Goal: Transaction & Acquisition: Purchase product/service

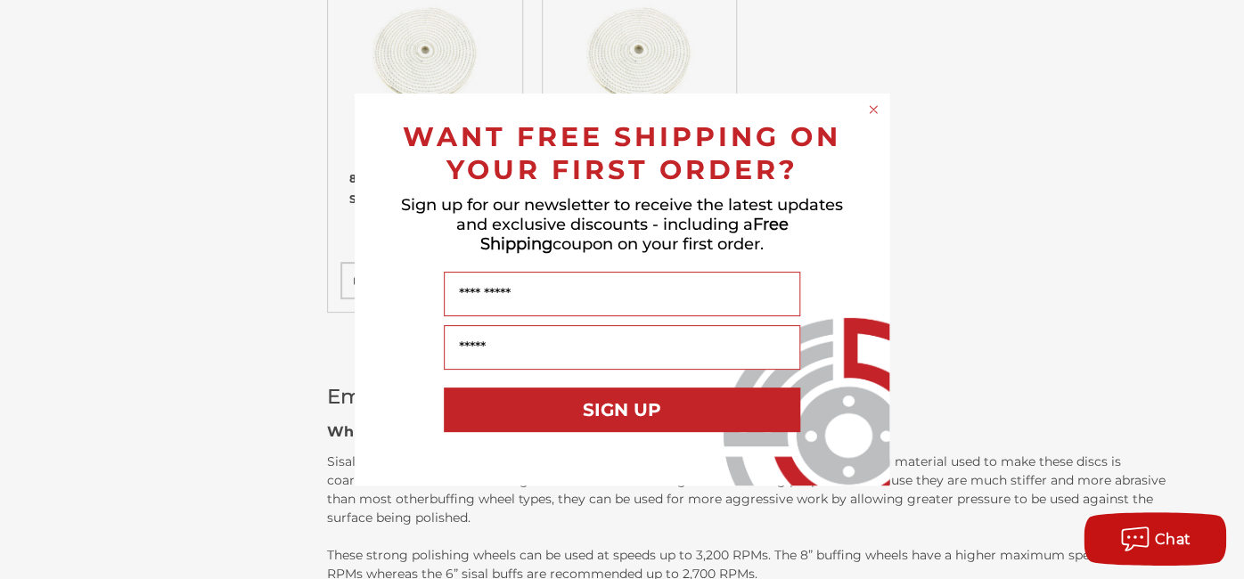
scroll to position [941, 0]
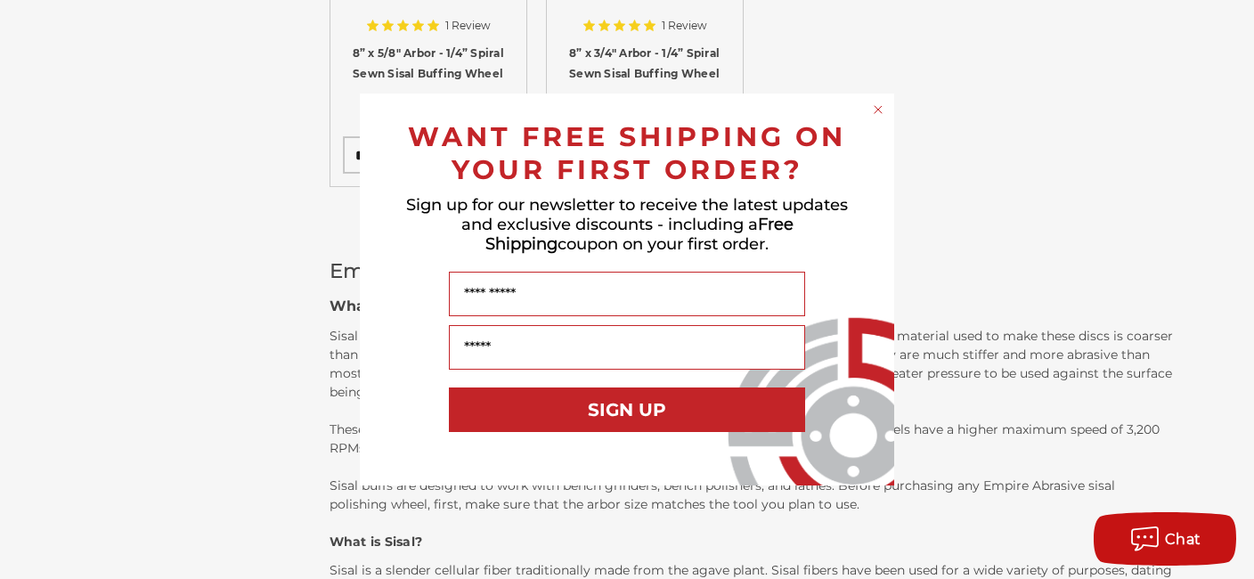
click at [880, 111] on circle "Close dialog" at bounding box center [878, 110] width 17 height 17
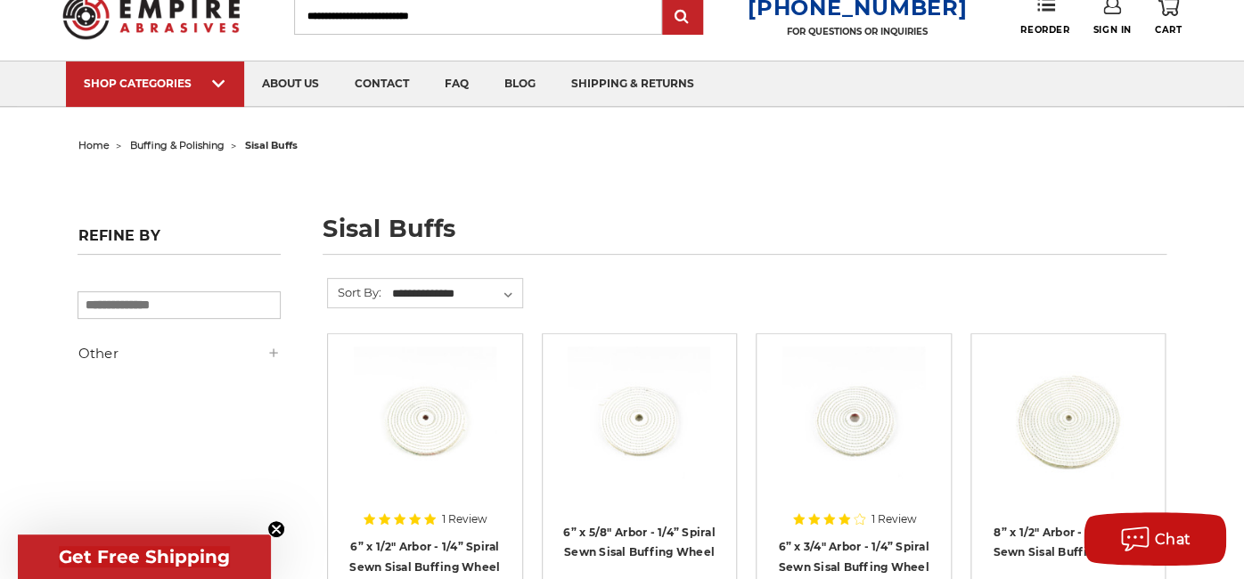
scroll to position [0, 0]
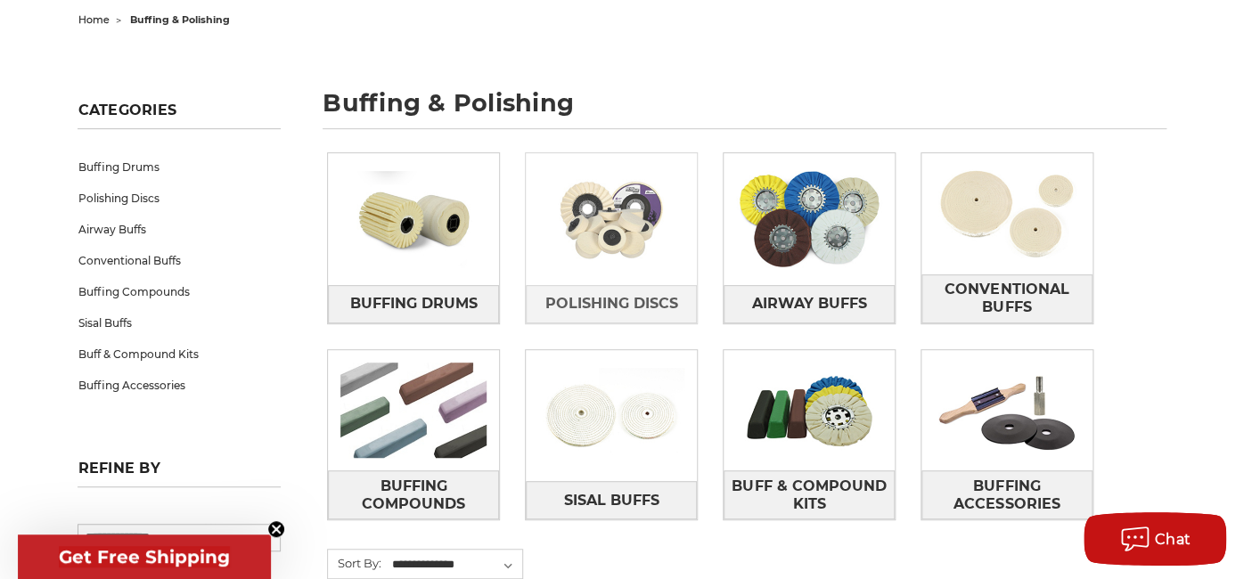
scroll to position [250, 0]
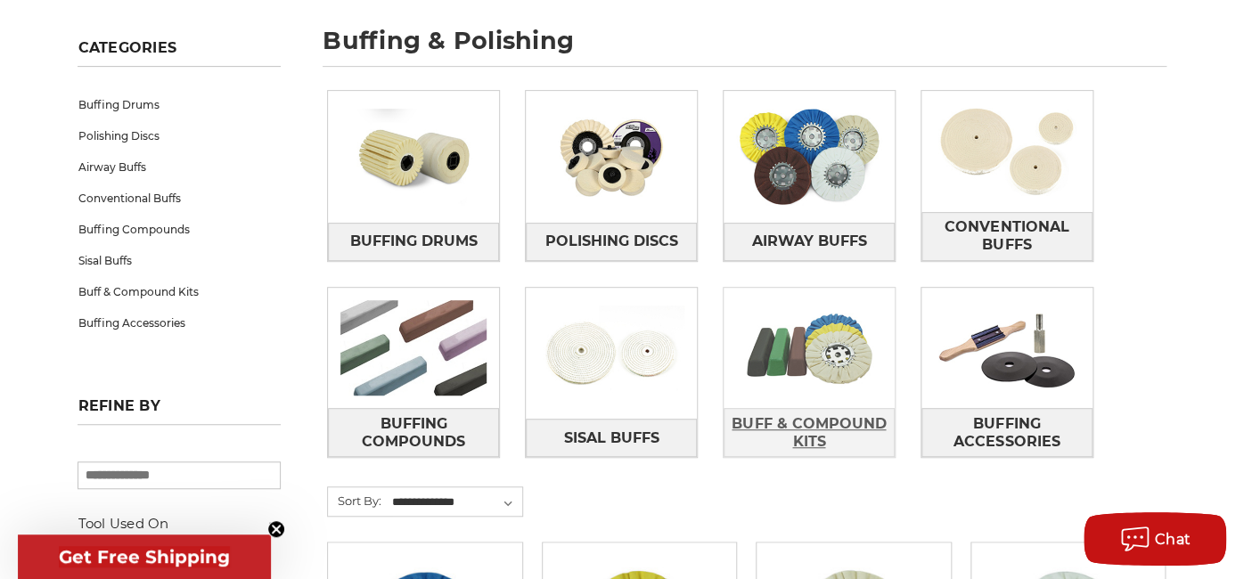
click at [797, 419] on span "Buff & Compound Kits" at bounding box center [808, 433] width 169 height 48
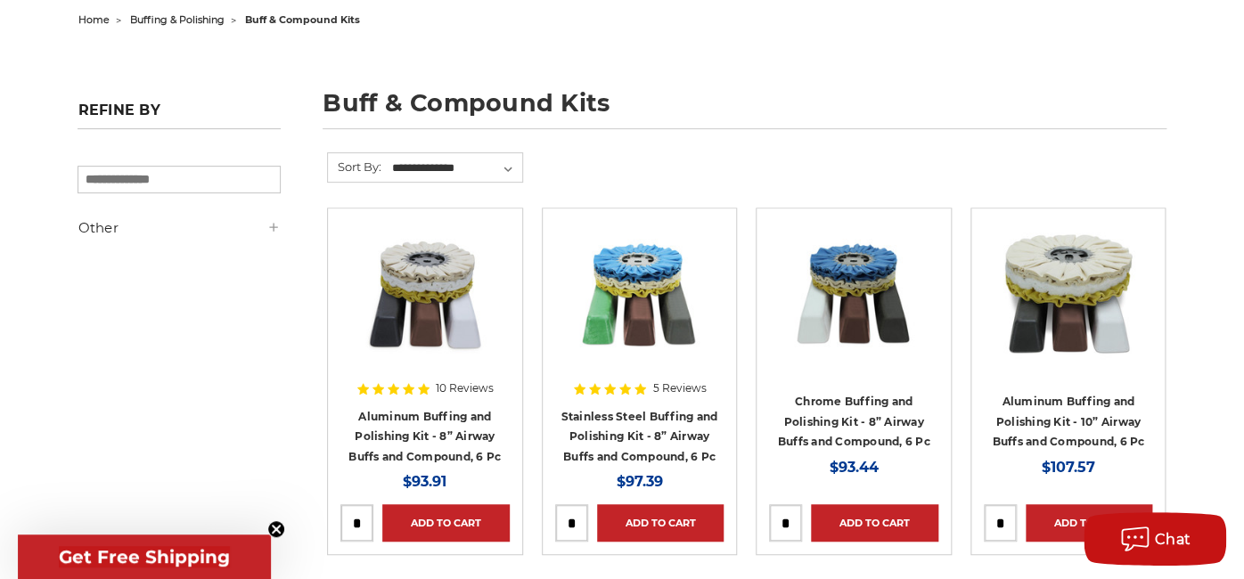
scroll to position [250, 0]
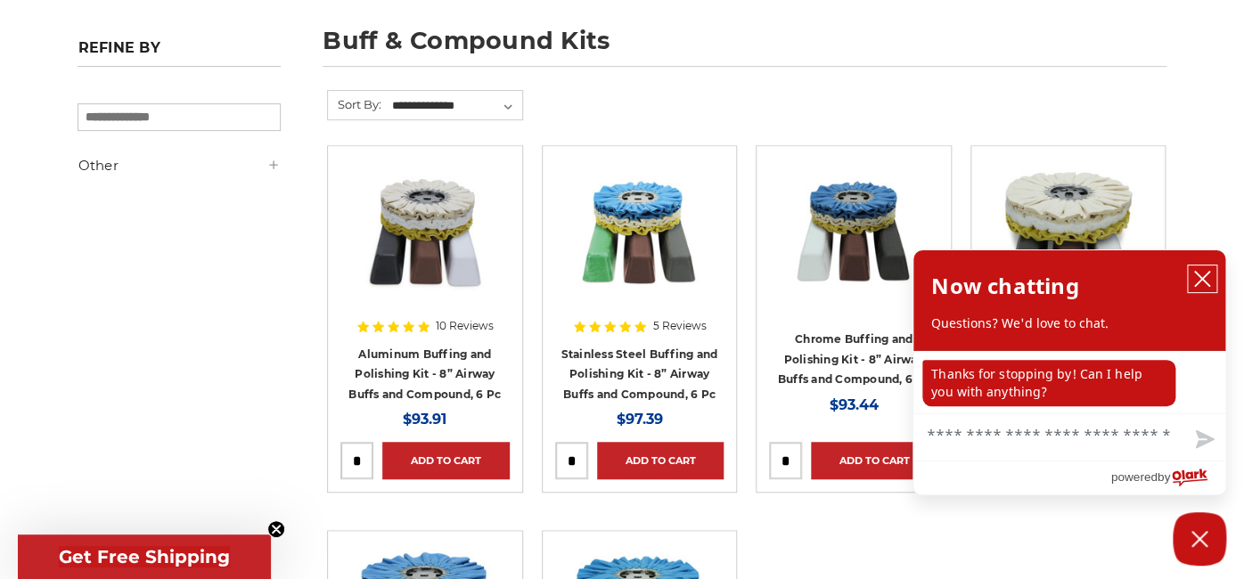
click at [1203, 277] on icon "close chatbox" at bounding box center [1202, 279] width 18 height 18
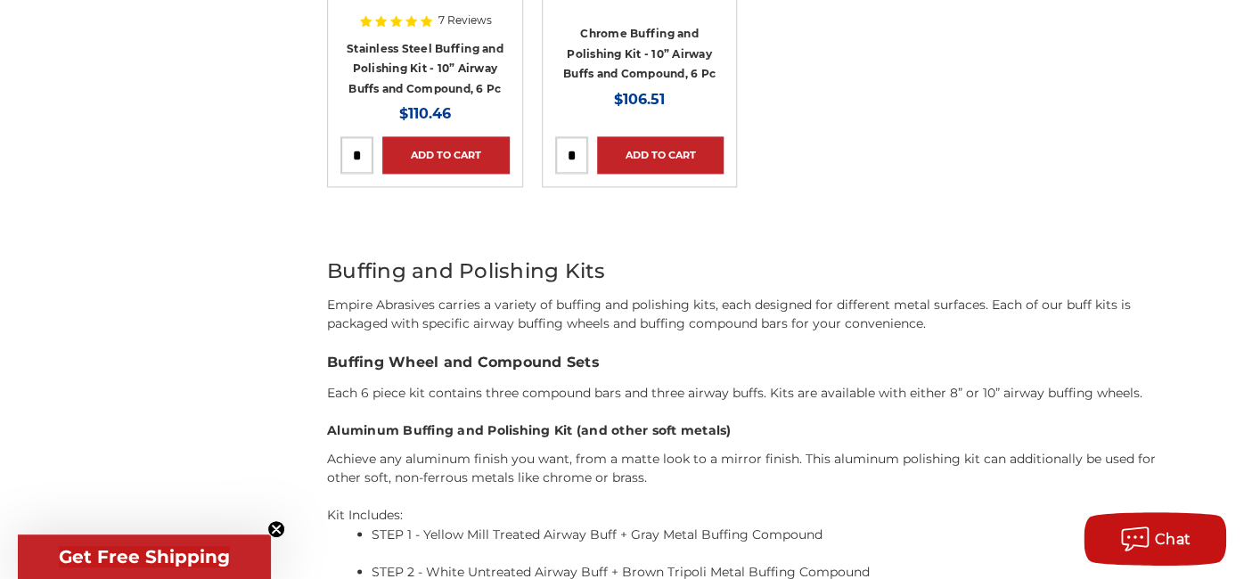
scroll to position [815, 0]
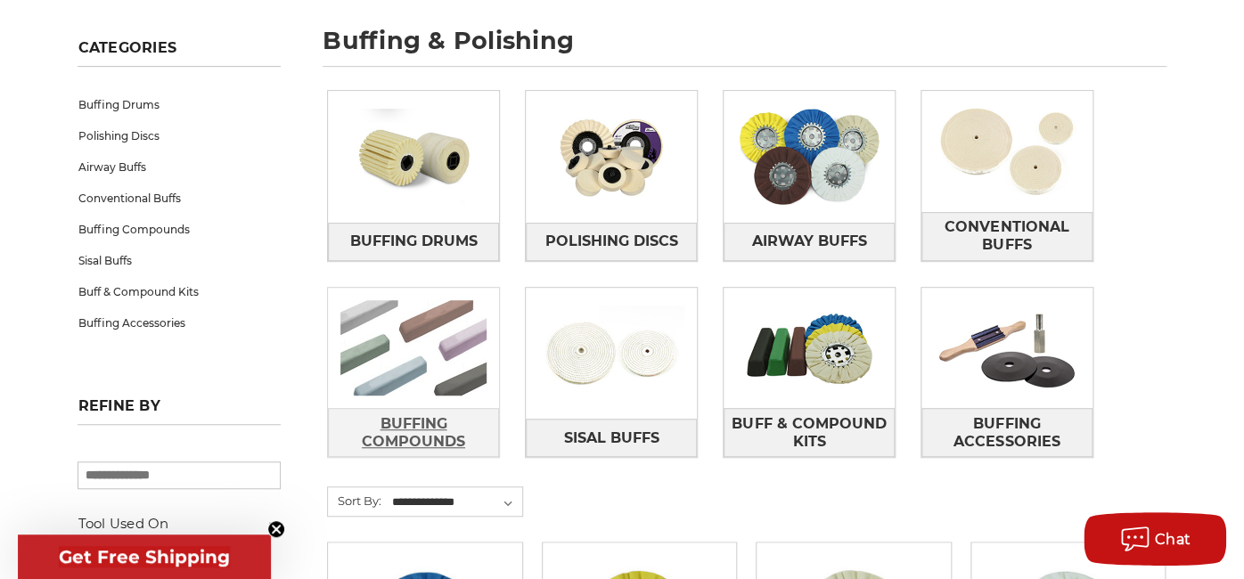
click at [404, 426] on span "Buffing Compounds" at bounding box center [413, 433] width 169 height 48
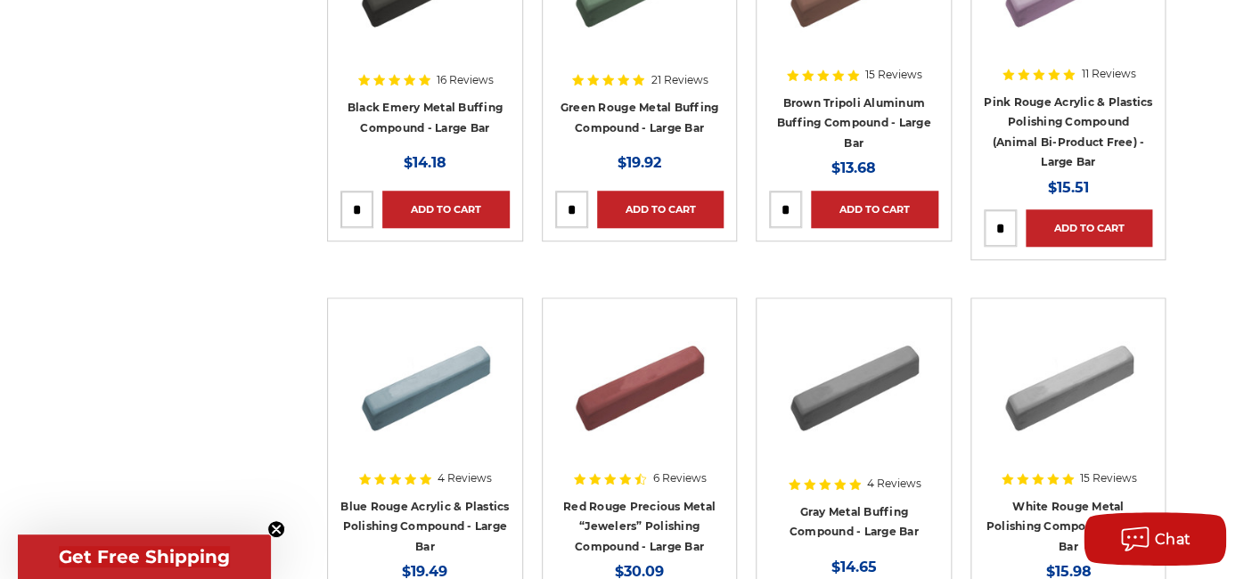
scroll to position [627, 0]
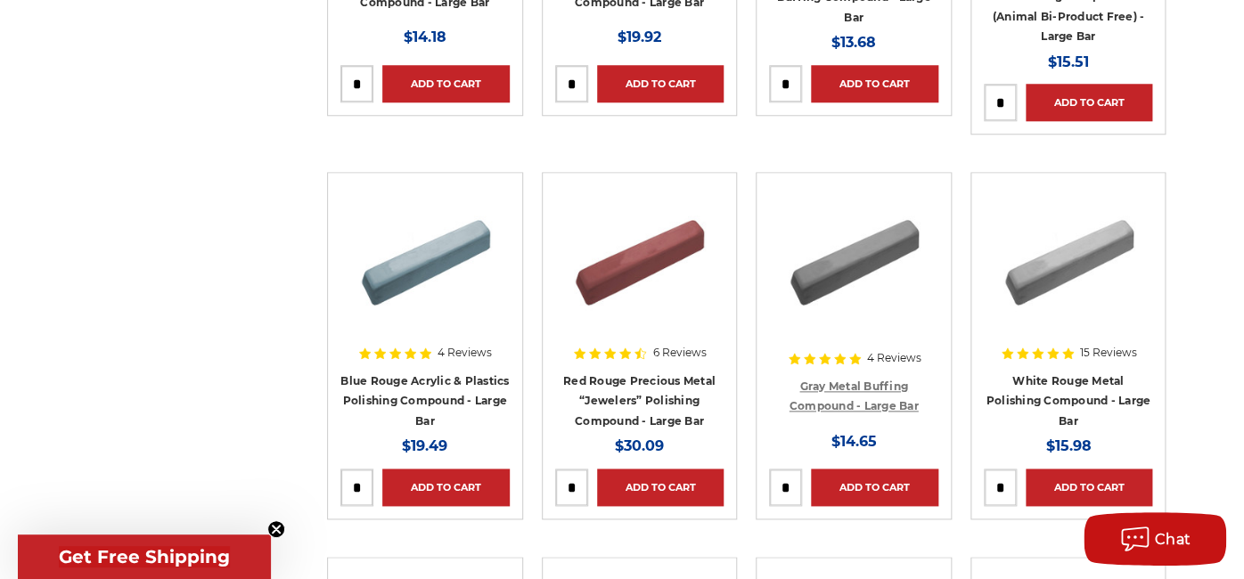
click at [844, 384] on link "Gray Metal Buffing Compound - Large Bar" at bounding box center [853, 397] width 129 height 34
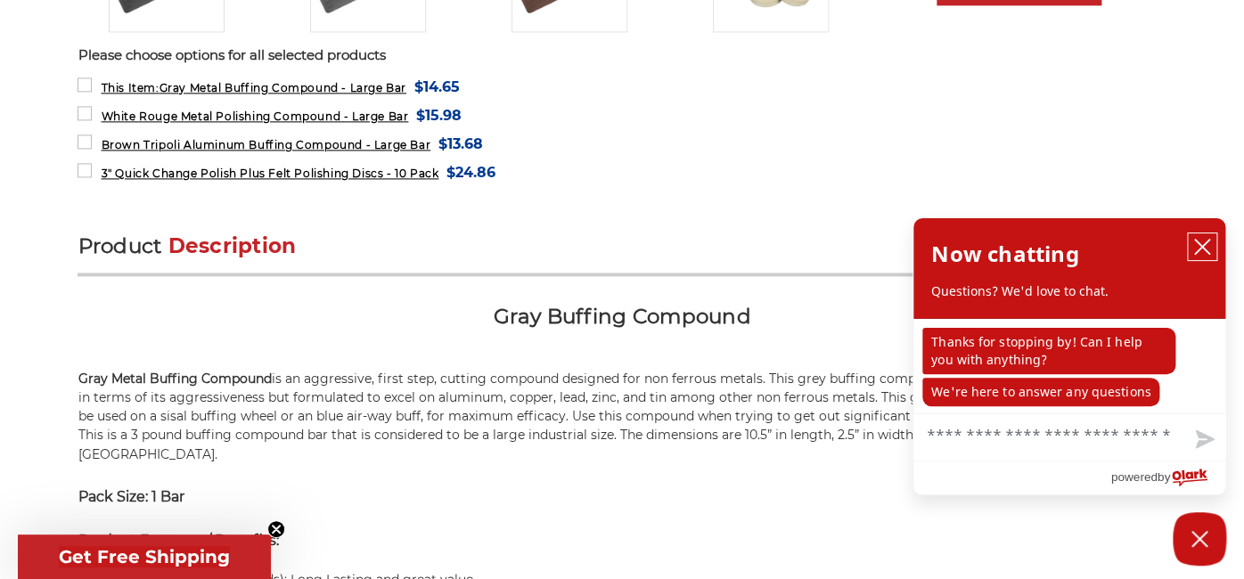
click at [1204, 256] on icon "close chatbox" at bounding box center [1202, 247] width 18 height 18
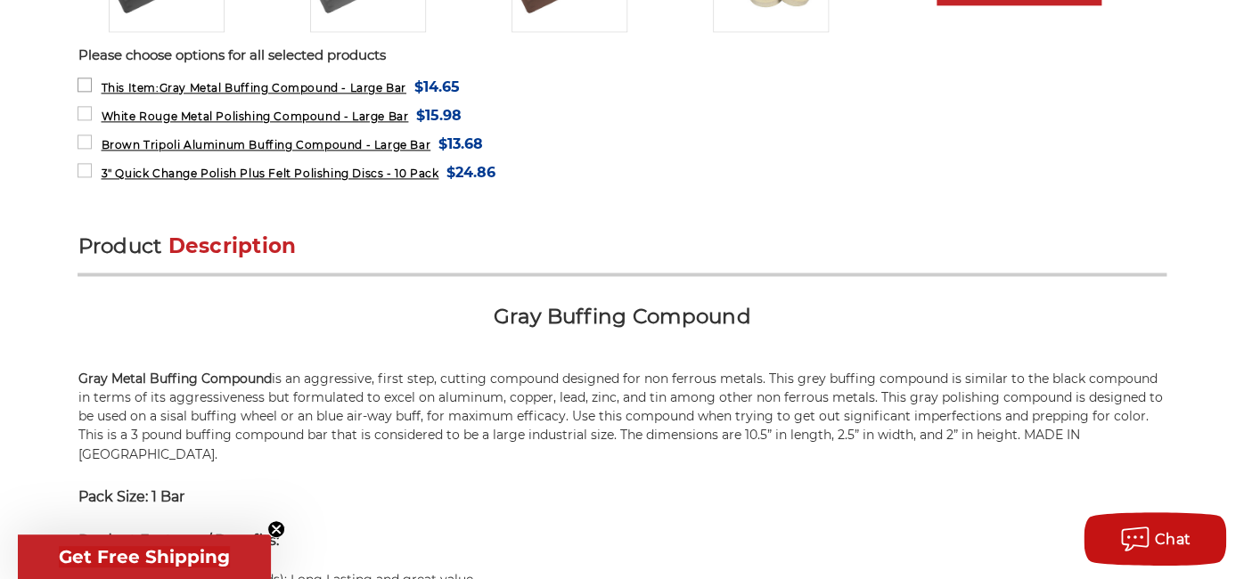
scroll to position [815, 0]
